Goal: Navigation & Orientation: Find specific page/section

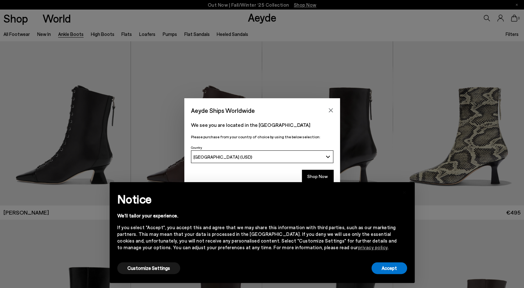
click at [189, 79] on div "Aeyde Ships Worldwide We see you are located in the [GEOGRAPHIC_DATA] Please pu…" at bounding box center [262, 144] width 524 height 288
click at [121, 30] on div "Aeyde Ships Worldwide We see you are located in the [GEOGRAPHIC_DATA] Please pu…" at bounding box center [262, 144] width 524 height 288
click at [158, 264] on button "Customize Settings" at bounding box center [148, 268] width 63 height 12
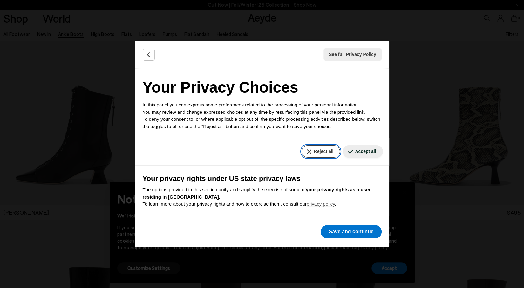
click at [325, 150] on button "Reject all" at bounding box center [321, 151] width 38 height 12
click at [347, 233] on button "Save and continue" at bounding box center [351, 231] width 61 height 13
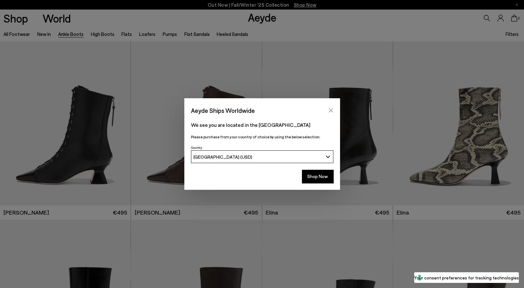
click at [332, 111] on icon "Close" at bounding box center [330, 110] width 5 height 5
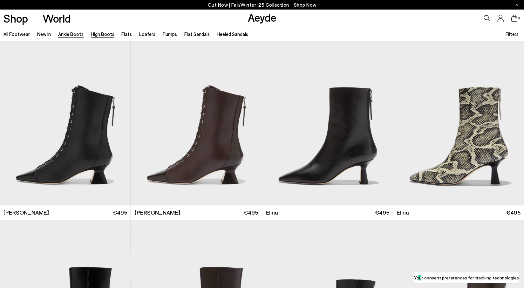
click at [107, 35] on link "High Boots" at bounding box center [103, 34] width 24 height 6
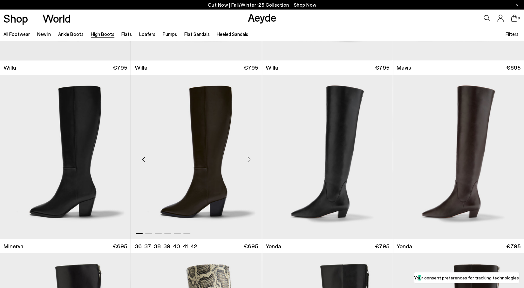
scroll to position [326, 0]
